Goal: Navigation & Orientation: Find specific page/section

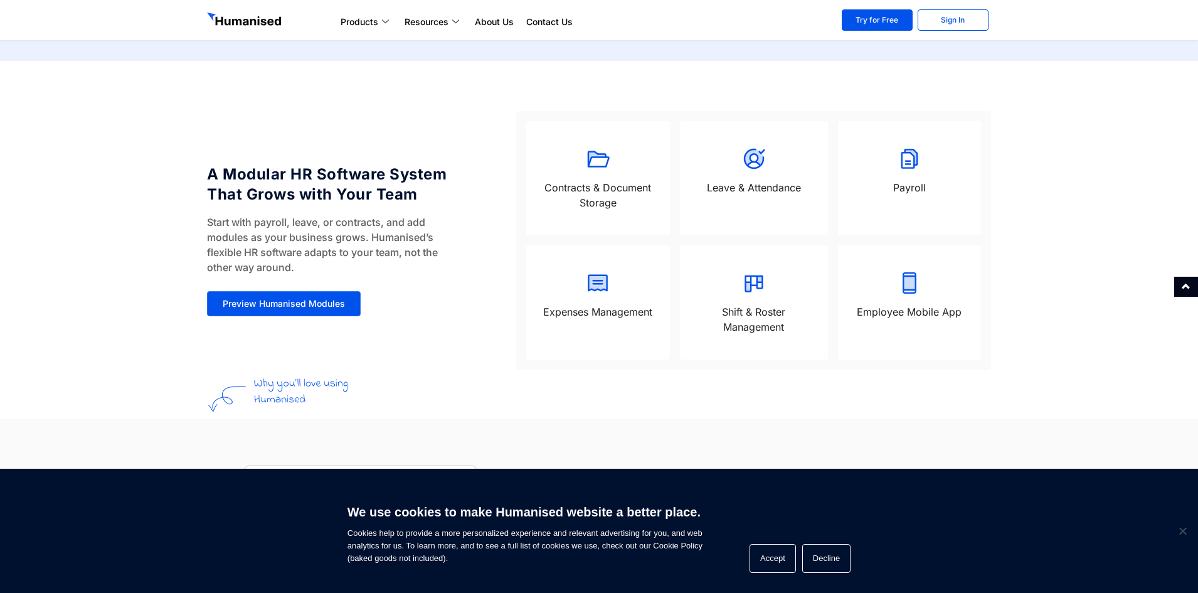
scroll to position [1065, 0]
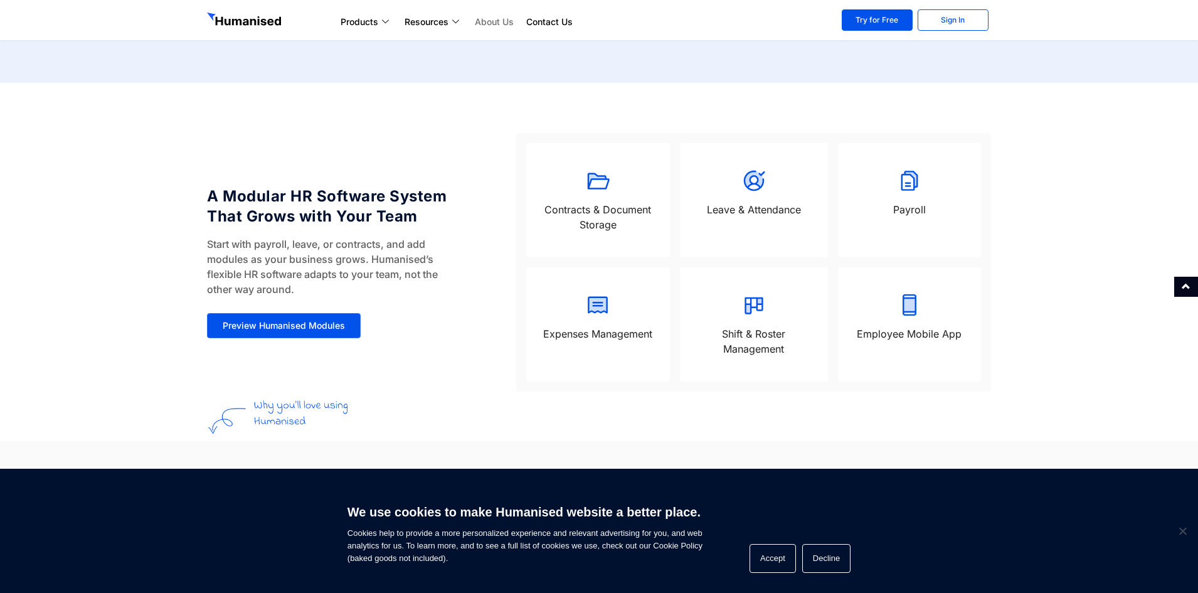
click at [481, 21] on link "About Us" at bounding box center [494, 21] width 51 height 15
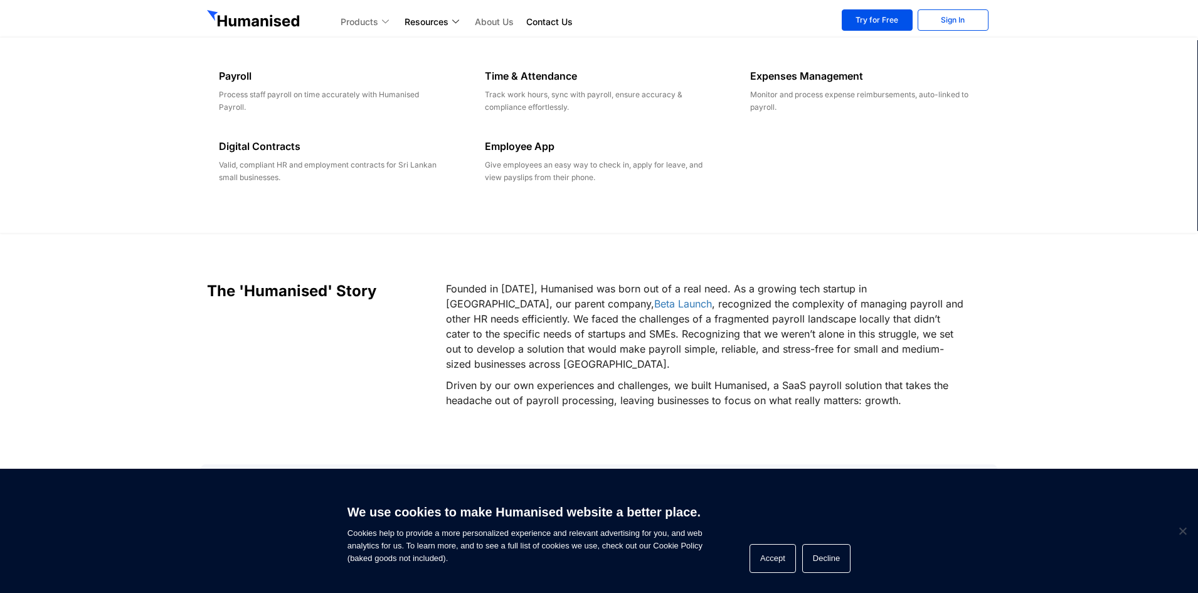
click at [376, 27] on li "Products Payroll Process staff payroll on time accurately with Humanised Payrol…" at bounding box center [366, 21] width 64 height 15
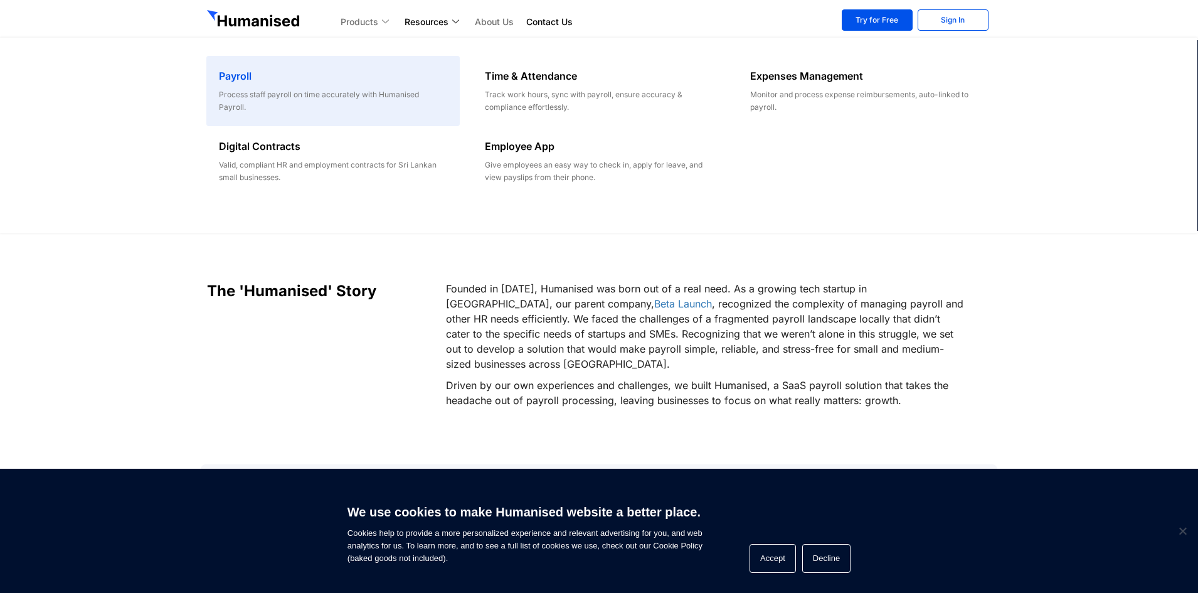
click at [293, 90] on div "Process staff payroll on time accurately with Humanised Payroll." at bounding box center [333, 100] width 228 height 25
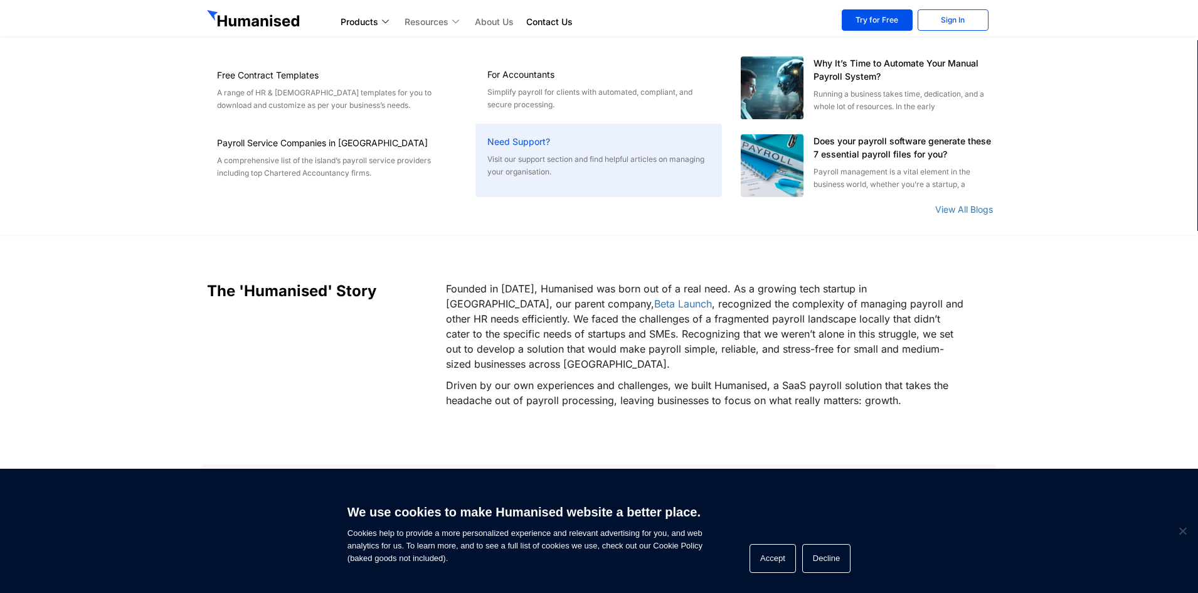
click at [525, 144] on h6 "Need Support?" at bounding box center [598, 142] width 222 height 13
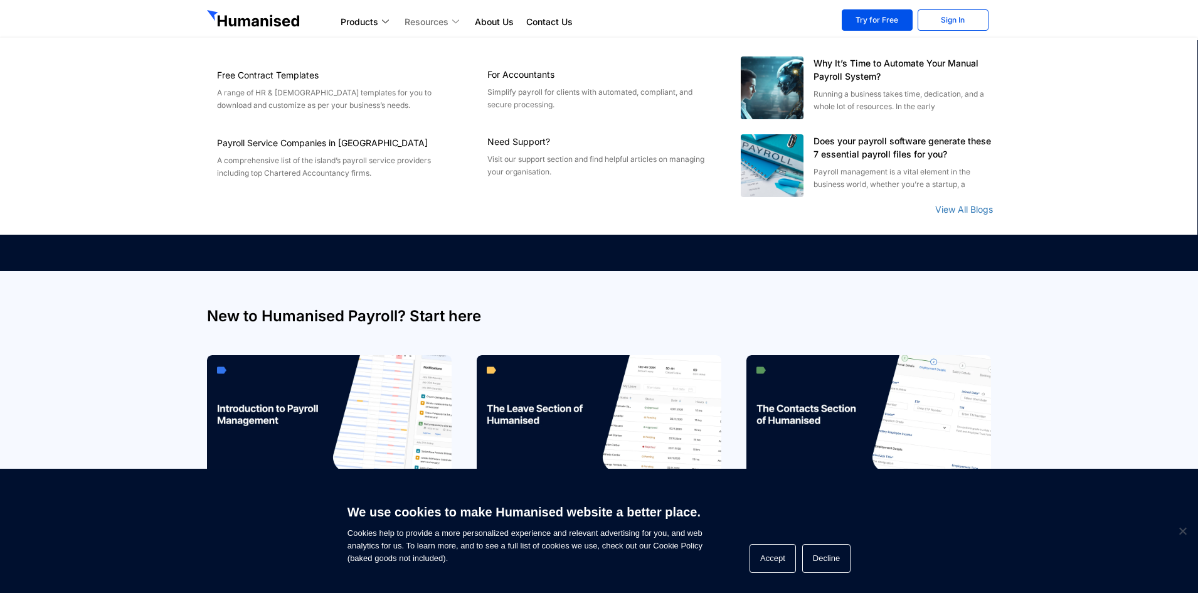
click at [426, 22] on link "Resources" at bounding box center [433, 21] width 70 height 15
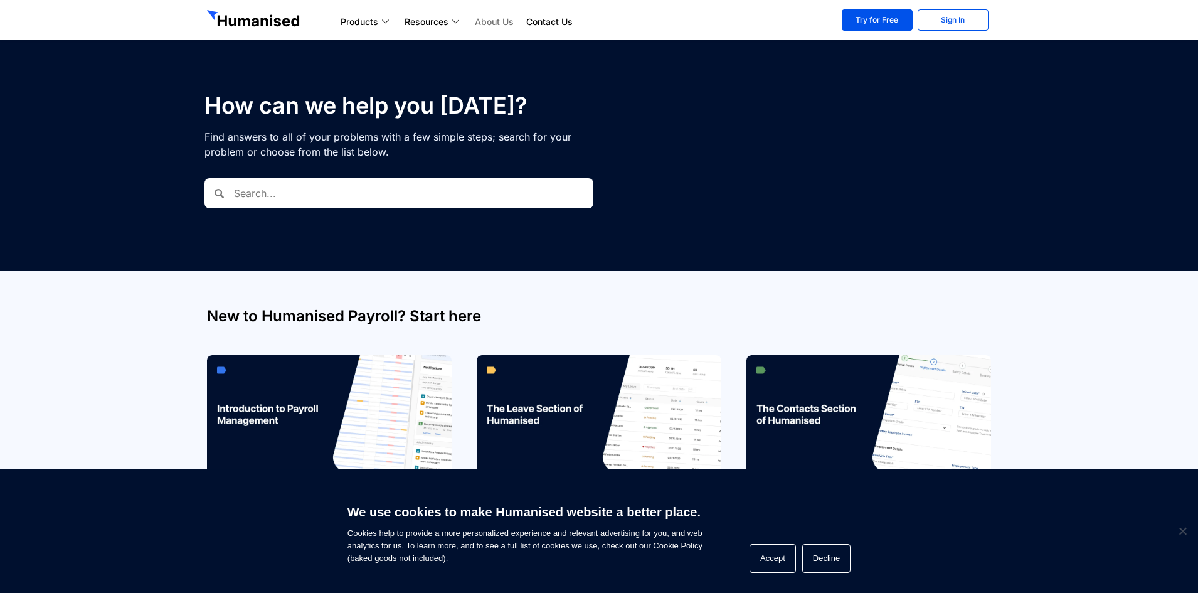
click at [490, 18] on link "About Us" at bounding box center [494, 21] width 51 height 15
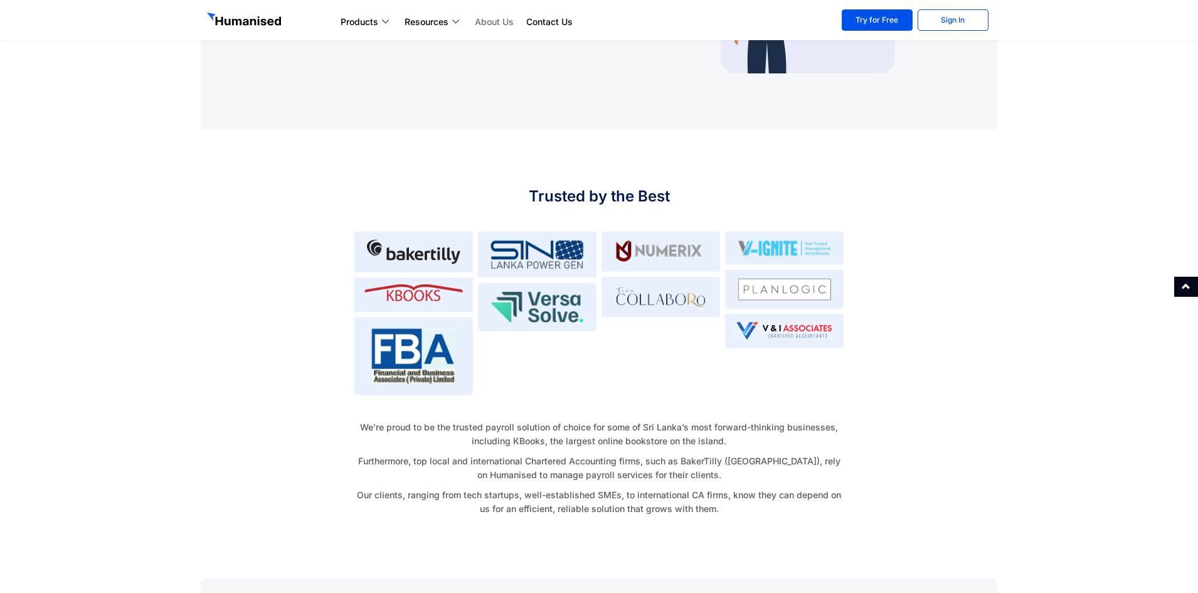
scroll to position [627, 0]
